Goal: Information Seeking & Learning: Learn about a topic

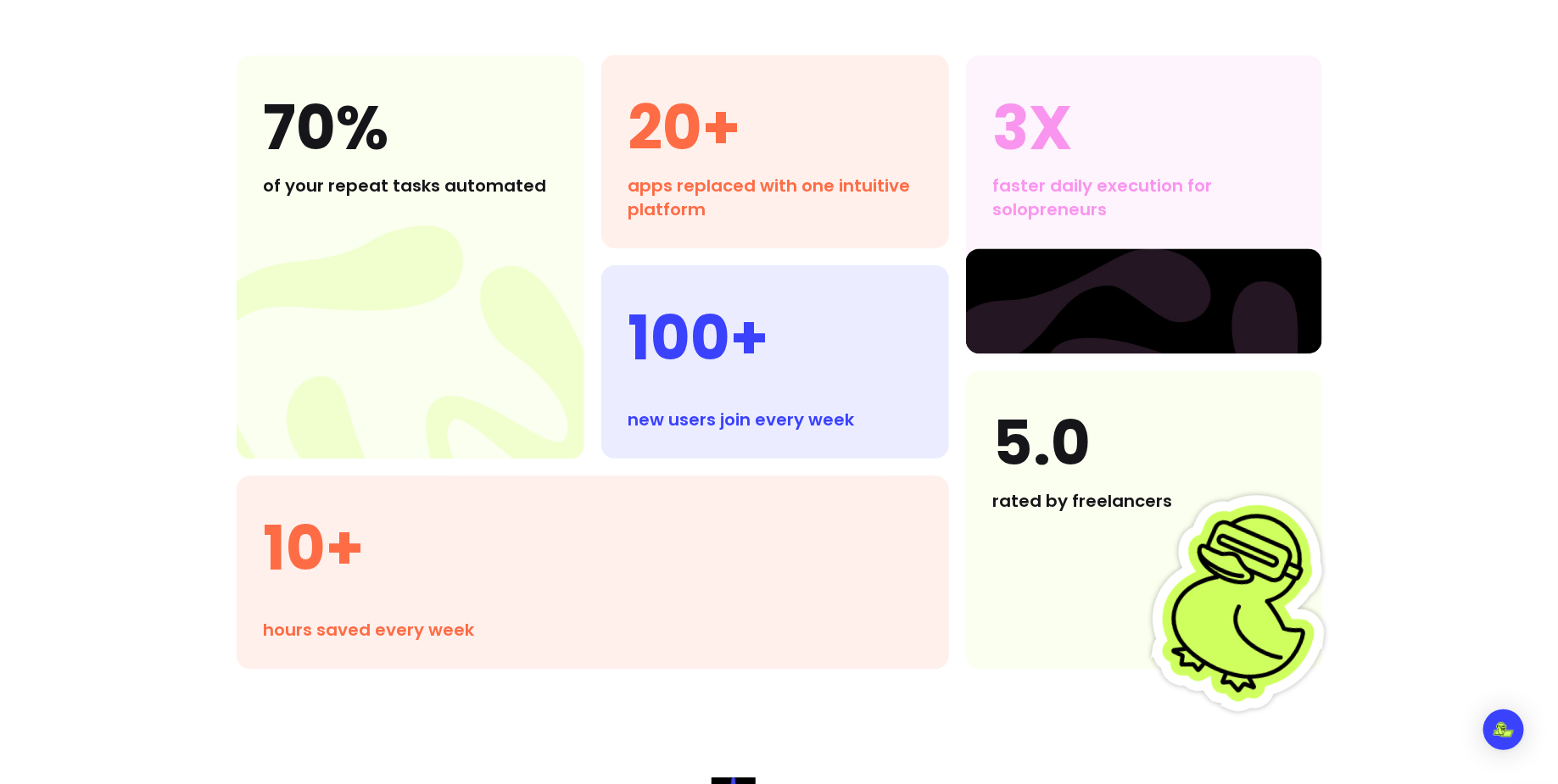
scroll to position [1582, 0]
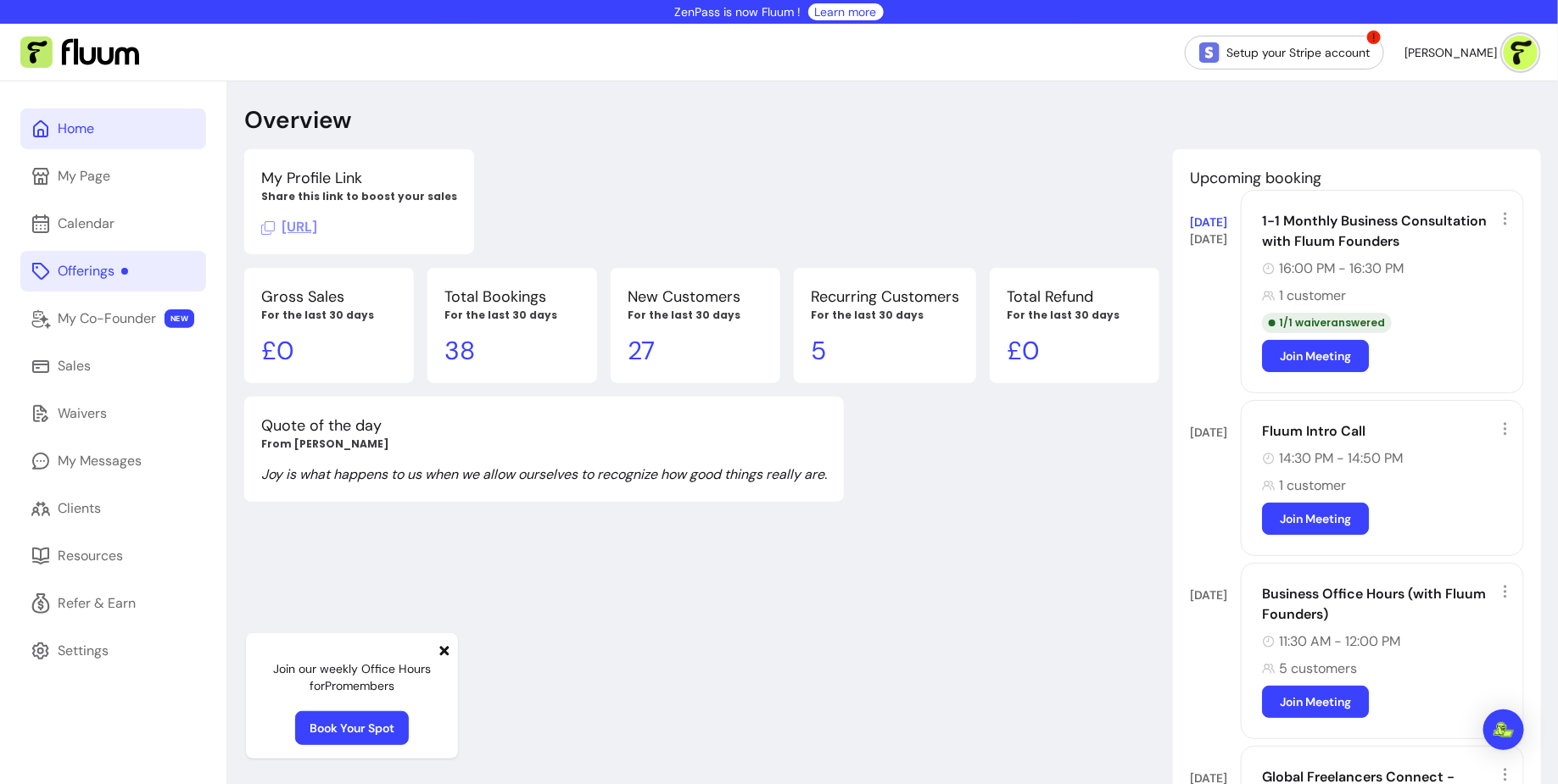
click at [152, 266] on link "Offerings" at bounding box center [113, 271] width 186 height 41
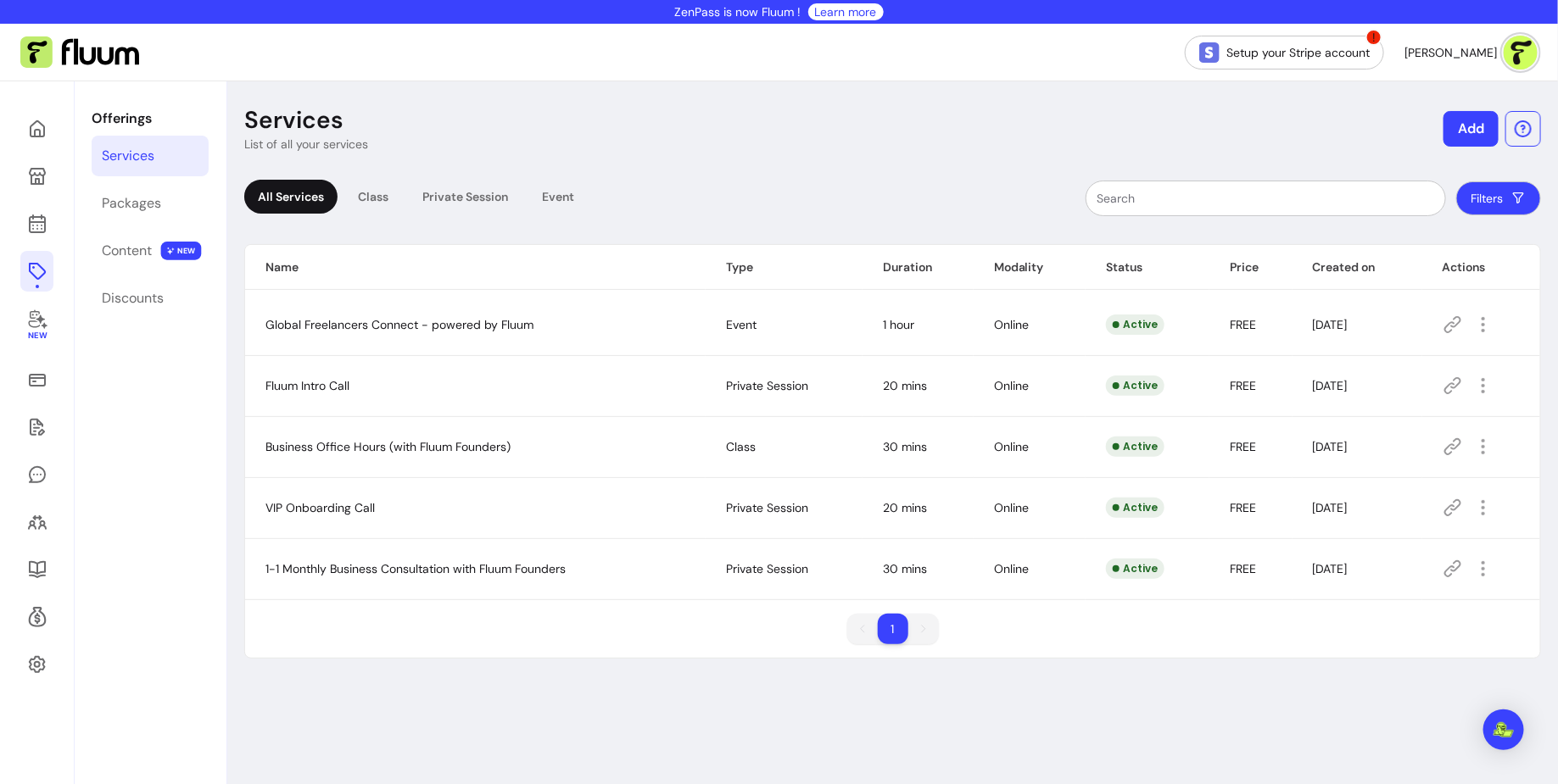
click at [1455, 324] on icon at bounding box center [1452, 324] width 20 height 20
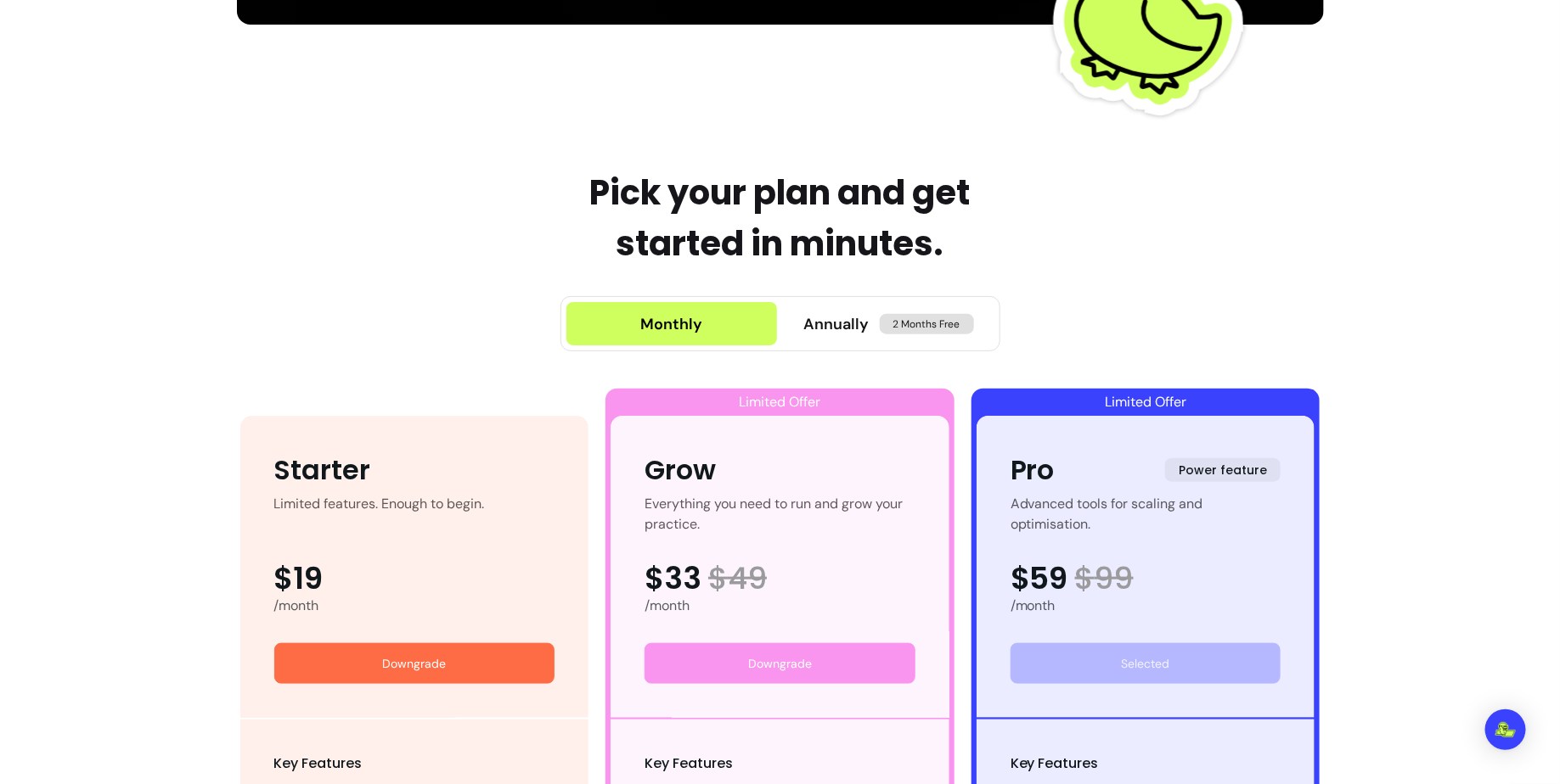
scroll to position [616, 0]
